Goal: Information Seeking & Learning: Learn about a topic

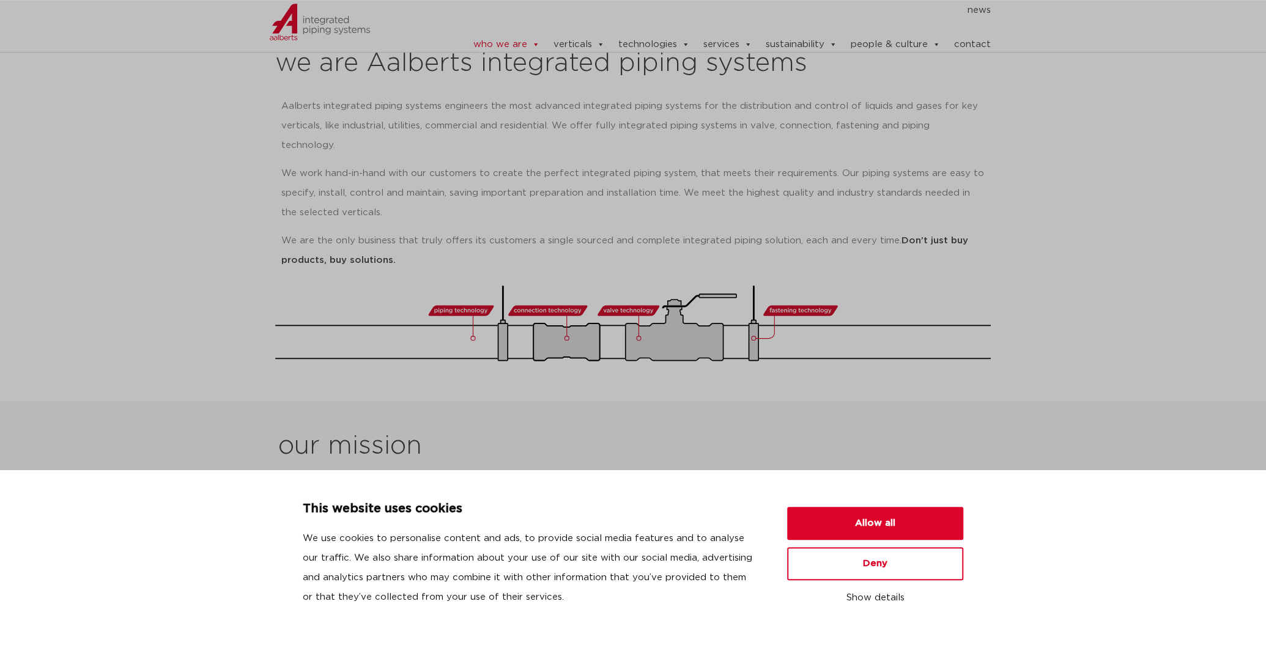
scroll to position [193, 0]
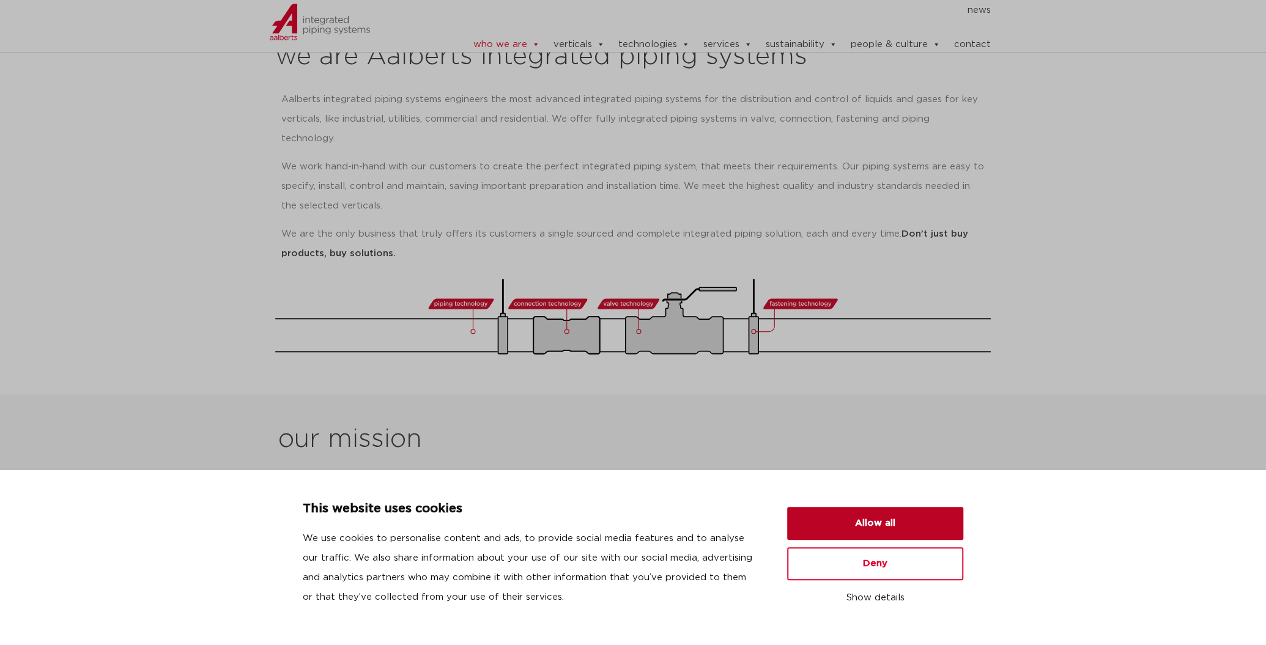
click at [867, 527] on button "Allow all" at bounding box center [875, 523] width 176 height 33
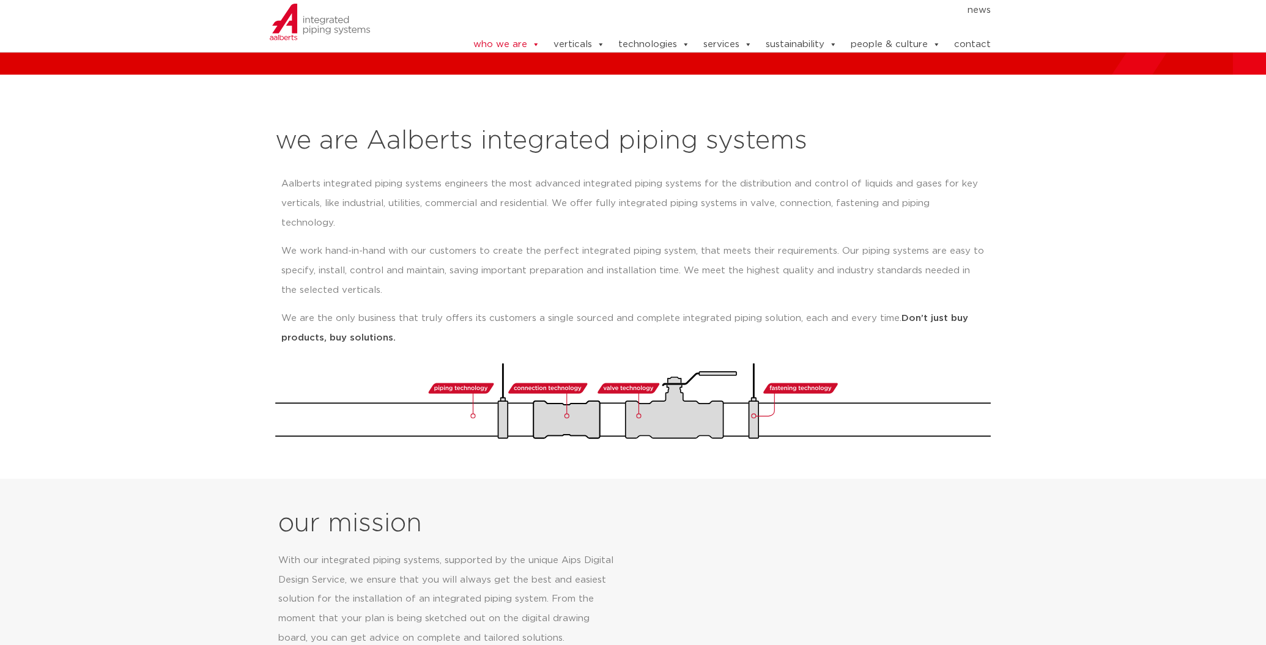
scroll to position [0, 0]
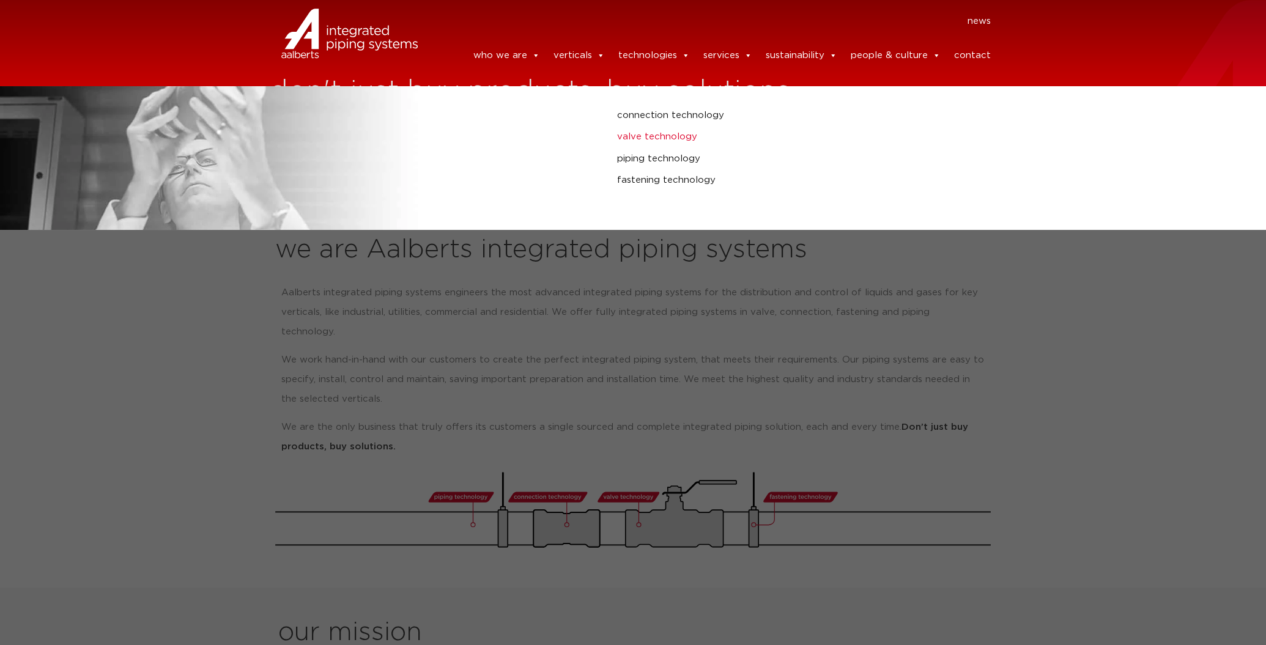
click at [653, 132] on link "valve technology" at bounding box center [854, 137] width 475 height 16
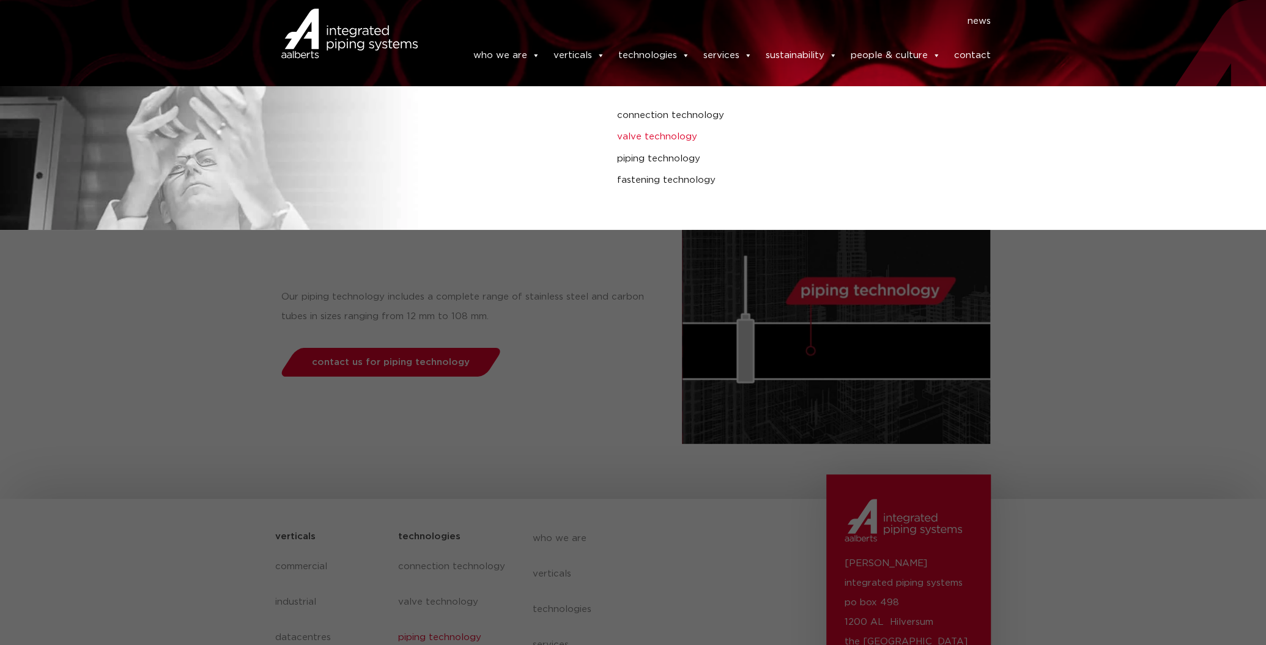
click at [646, 132] on link "valve technology" at bounding box center [854, 137] width 475 height 16
